Goal: Transaction & Acquisition: Purchase product/service

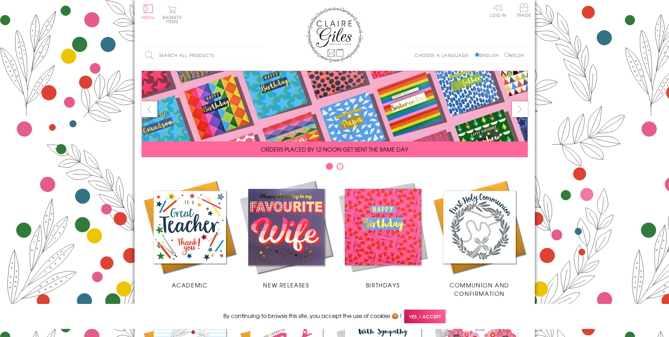
scroll to position [278, 0]
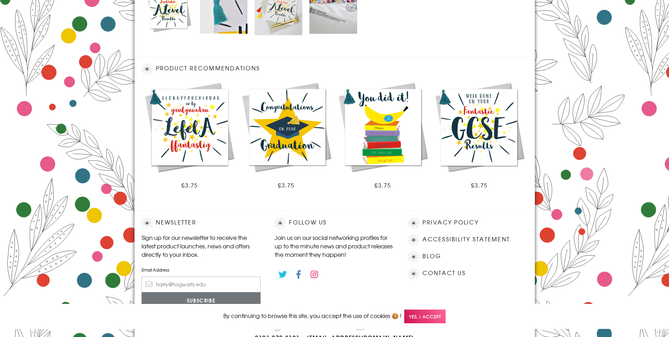
scroll to position [390, 0]
